Goal: Transaction & Acquisition: Purchase product/service

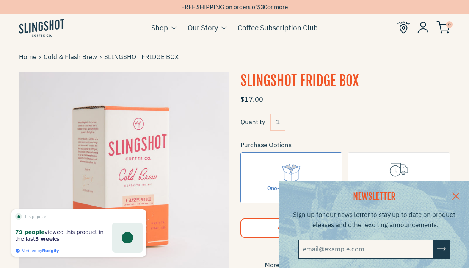
click at [458, 193] on link at bounding box center [455, 195] width 27 height 29
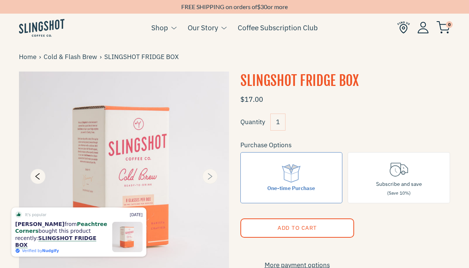
click at [209, 175] on icon "Next" at bounding box center [209, 176] width 9 height 9
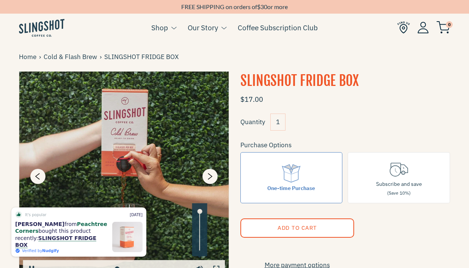
type input "57.77"
type input "0.85"
type input "64.64"
type input "0.55"
type input "71.06"
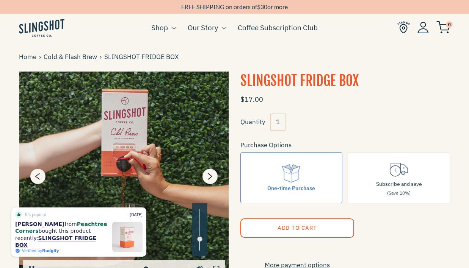
type input "0.2"
type input "77.92"
type input "0"
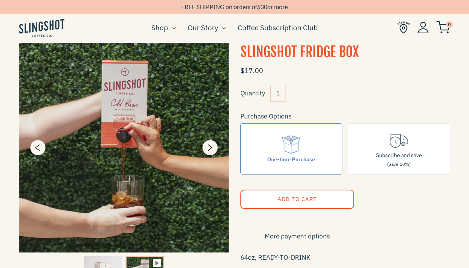
scroll to position [26, 0]
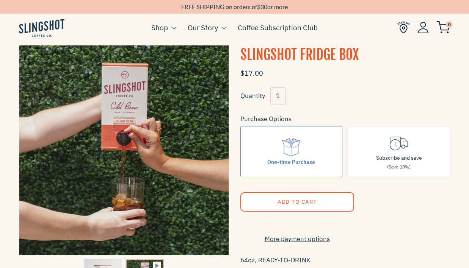
click at [275, 202] on button "Add to Cart" at bounding box center [297, 201] width 114 height 19
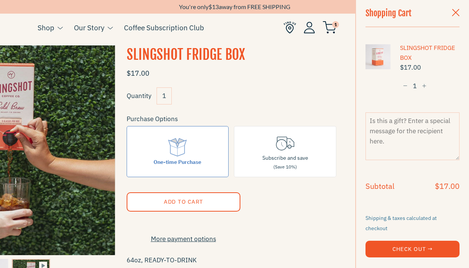
type input "25.24"
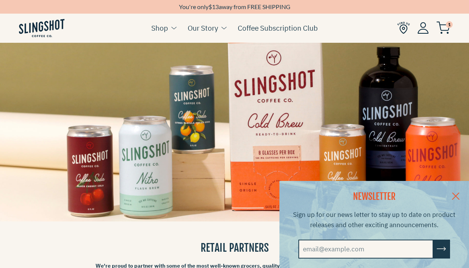
click at [453, 192] on link at bounding box center [455, 195] width 27 height 29
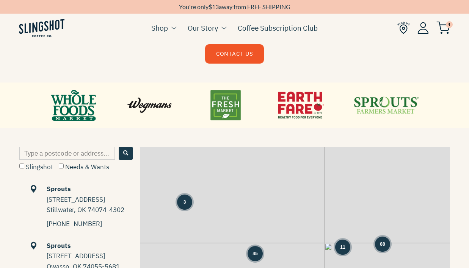
scroll to position [279, 0]
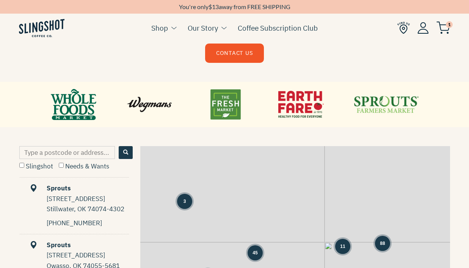
click at [39, 150] on input "Type a postcode or address..." at bounding box center [66, 152] width 95 height 13
type input "02021"
click at [127, 152] on span "Search" at bounding box center [125, 152] width 5 height 5
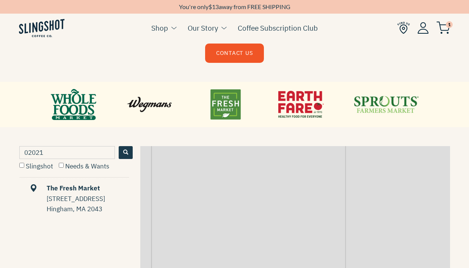
drag, startPoint x: 369, startPoint y: 177, endPoint x: 215, endPoint y: 215, distance: 158.0
click at [215, 215] on div "+ −" at bounding box center [294, 262] width 309 height 232
drag, startPoint x: 331, startPoint y: 197, endPoint x: 333, endPoint y: 181, distance: 16.4
click at [333, 181] on div "+ −" at bounding box center [294, 262] width 309 height 232
click at [443, 28] on img at bounding box center [443, 28] width 14 height 12
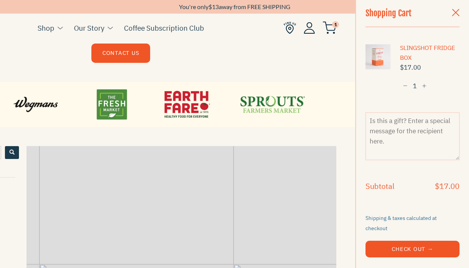
click at [398, 241] on button "Check Out →" at bounding box center [412, 249] width 94 height 17
